Goal: Find specific page/section: Find specific page/section

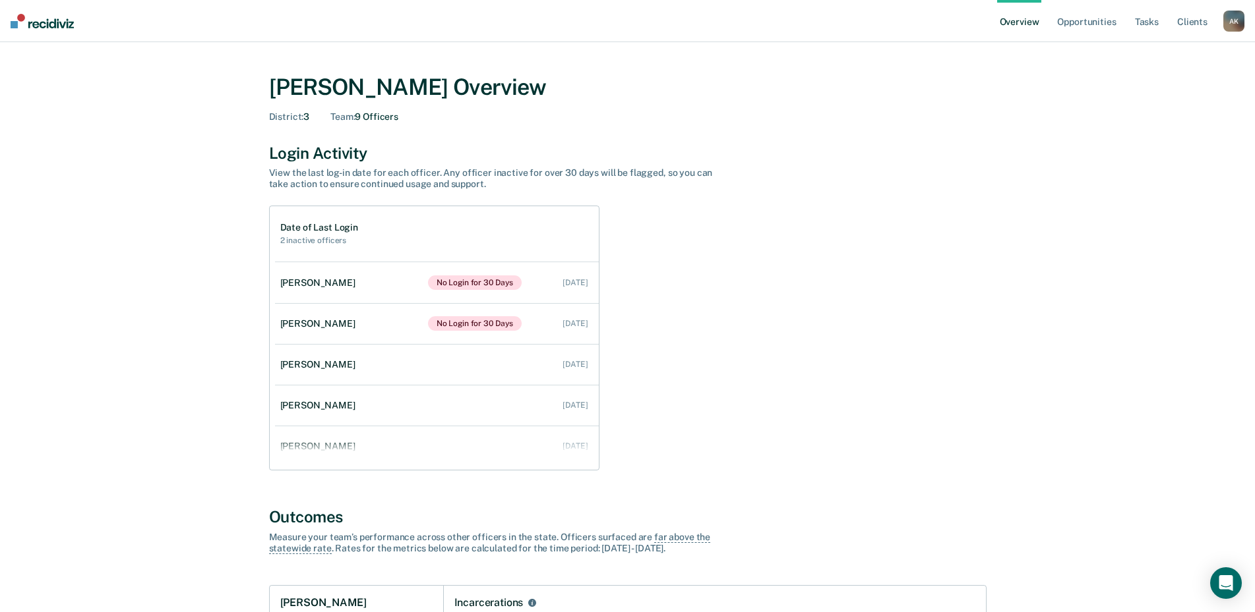
click at [1237, 23] on div "A K" at bounding box center [1233, 21] width 21 height 21
click at [1181, 85] on link "Go to Operations" at bounding box center [1180, 85] width 106 height 11
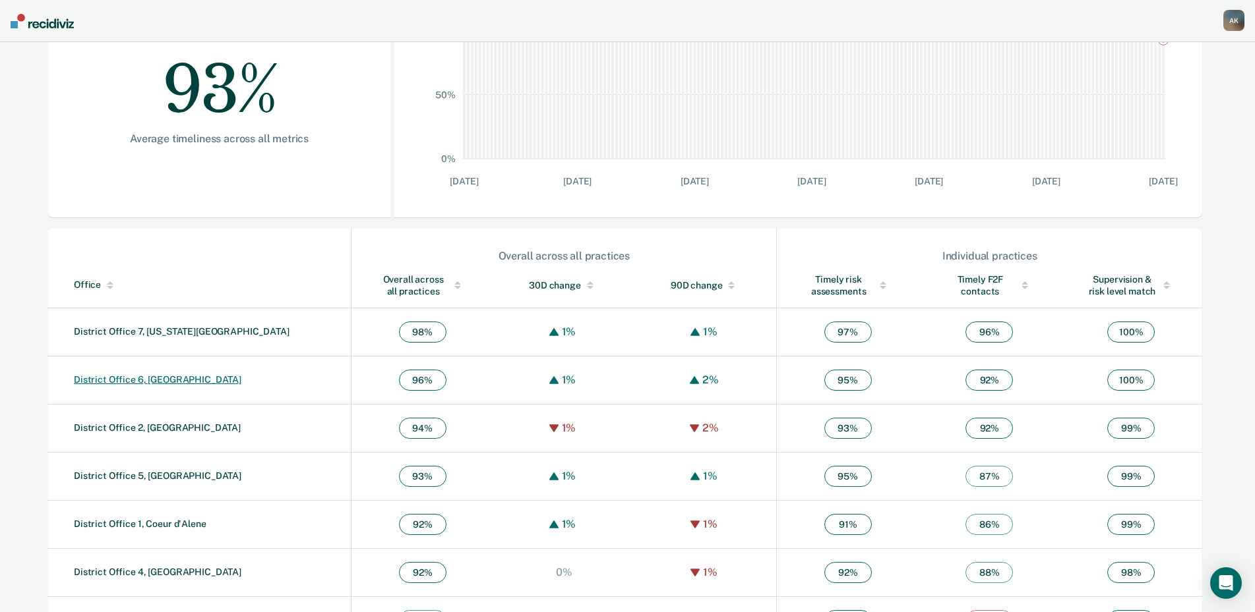
scroll to position [307, 0]
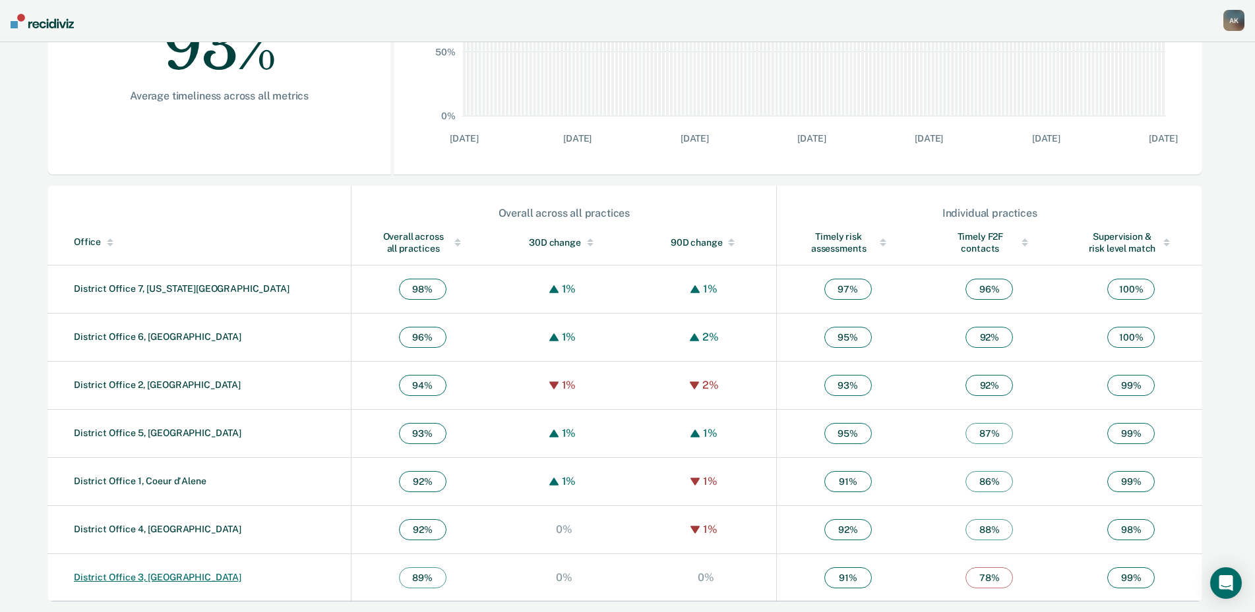
click at [143, 576] on link "District Office 3, [GEOGRAPHIC_DATA]" at bounding box center [157, 577] width 167 height 11
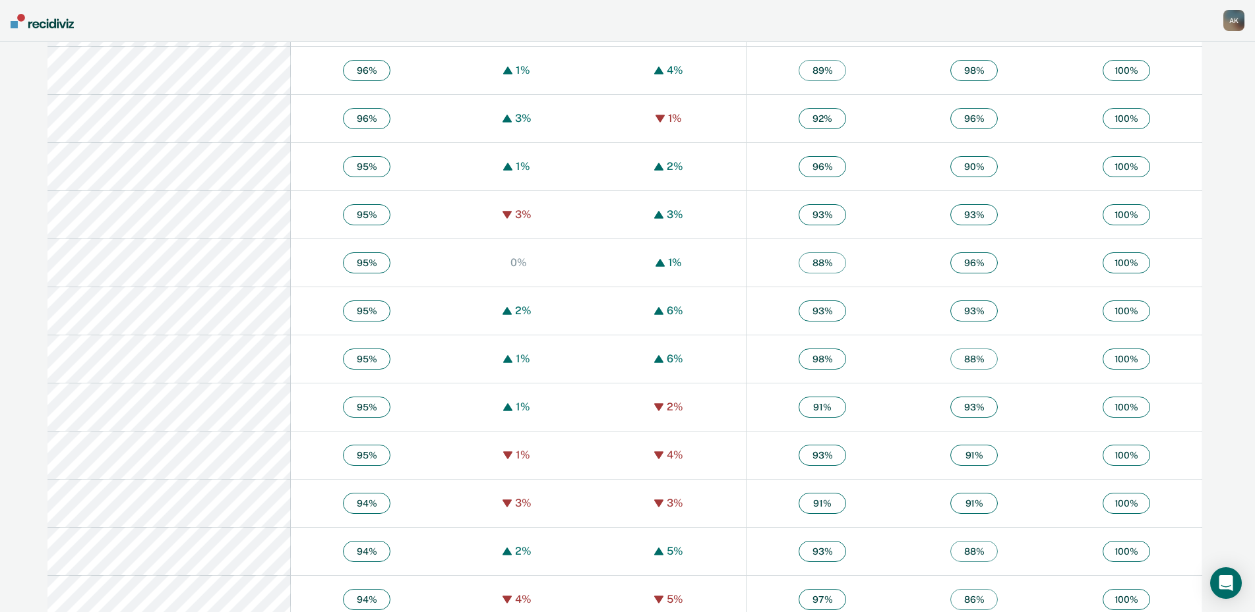
scroll to position [1253, 0]
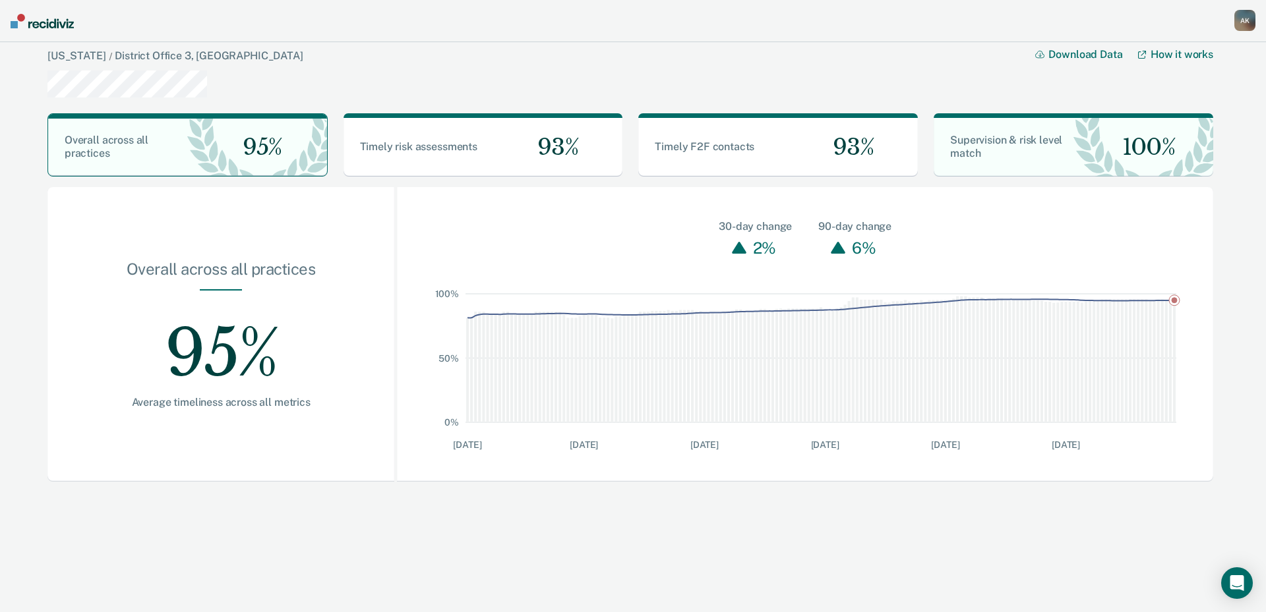
click at [1247, 22] on div "A K" at bounding box center [1244, 20] width 21 height 21
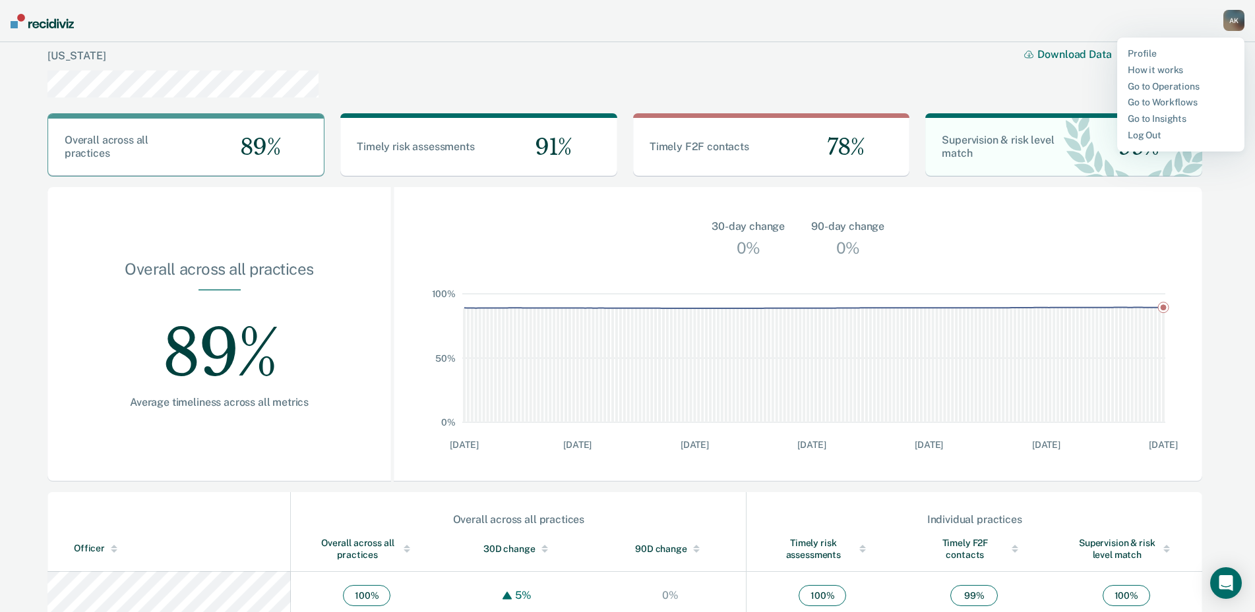
scroll to position [307, 0]
